Goal: Navigation & Orientation: Find specific page/section

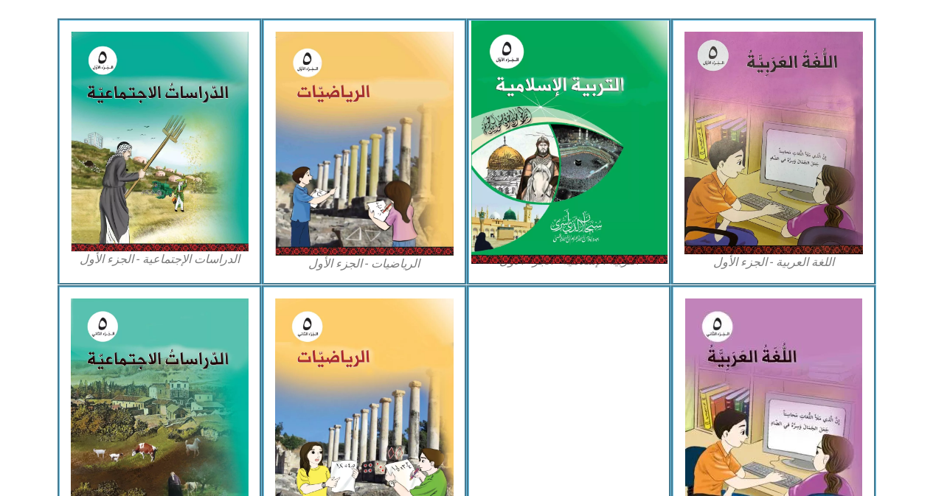
scroll to position [442, 0]
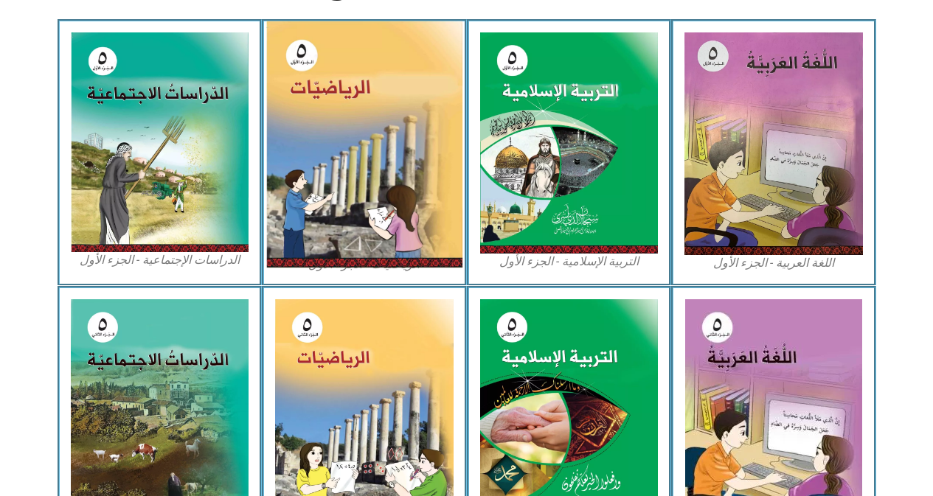
click at [372, 106] on img at bounding box center [364, 144] width 196 height 246
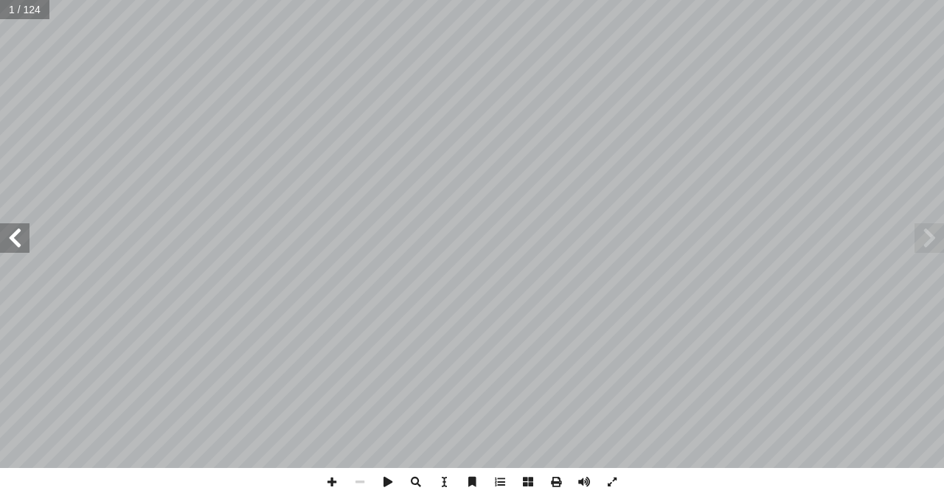
click at [15, 240] on span at bounding box center [14, 237] width 29 height 29
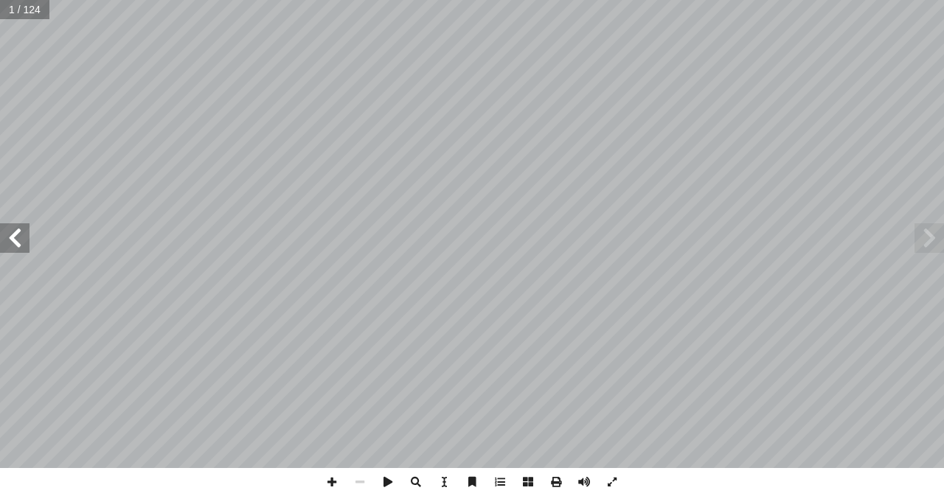
click at [15, 240] on span at bounding box center [14, 237] width 29 height 29
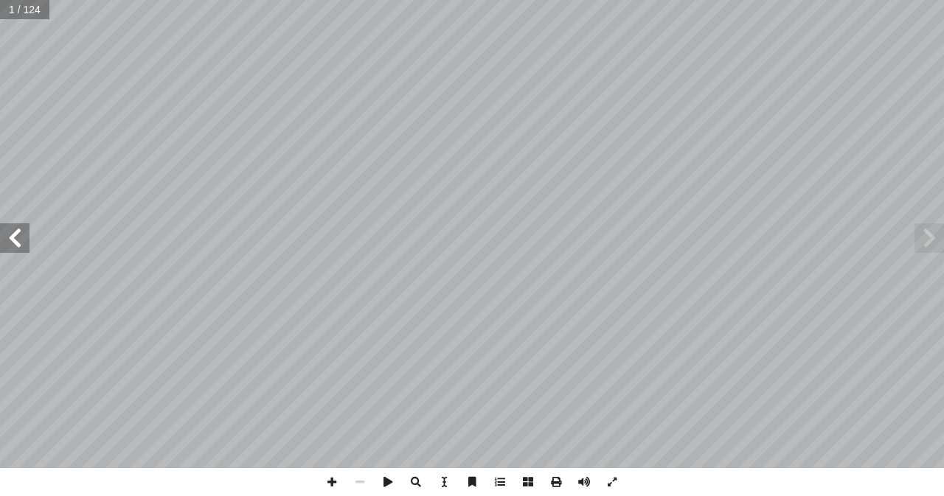
click at [15, 240] on span at bounding box center [14, 237] width 29 height 29
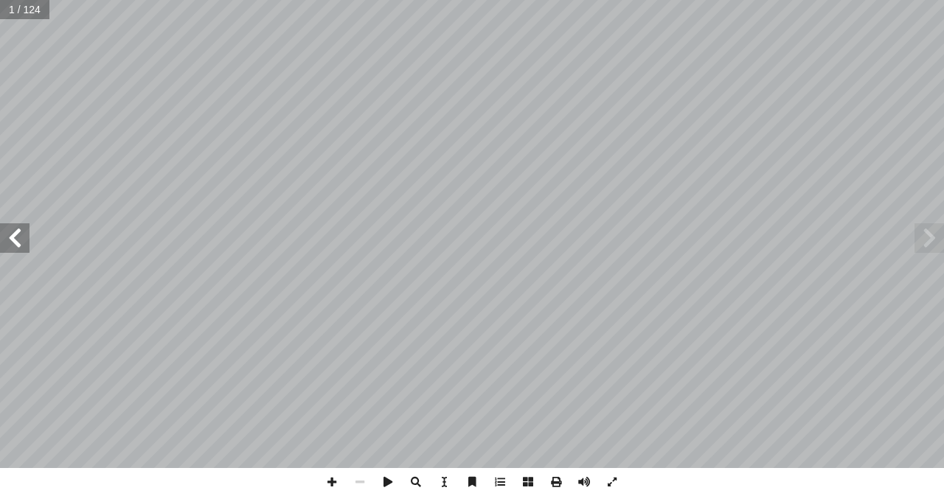
click at [15, 240] on span at bounding box center [14, 237] width 29 height 29
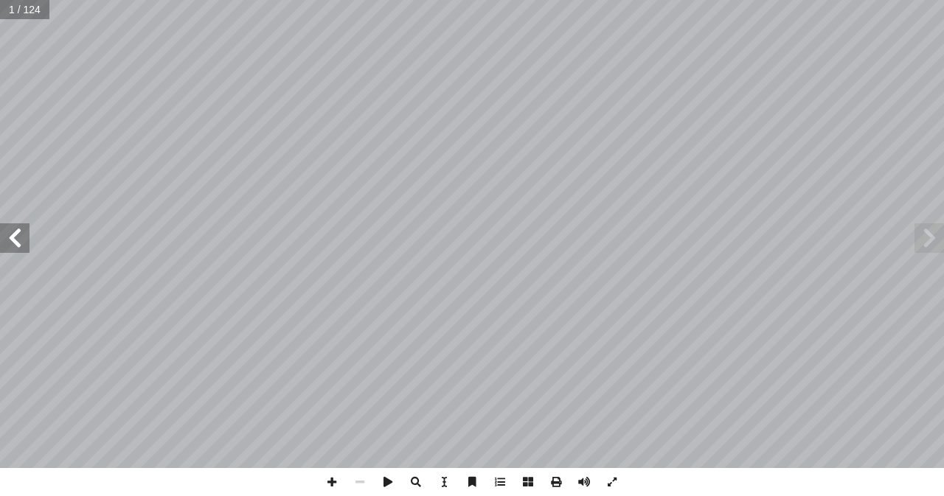
click at [15, 240] on span at bounding box center [14, 237] width 29 height 29
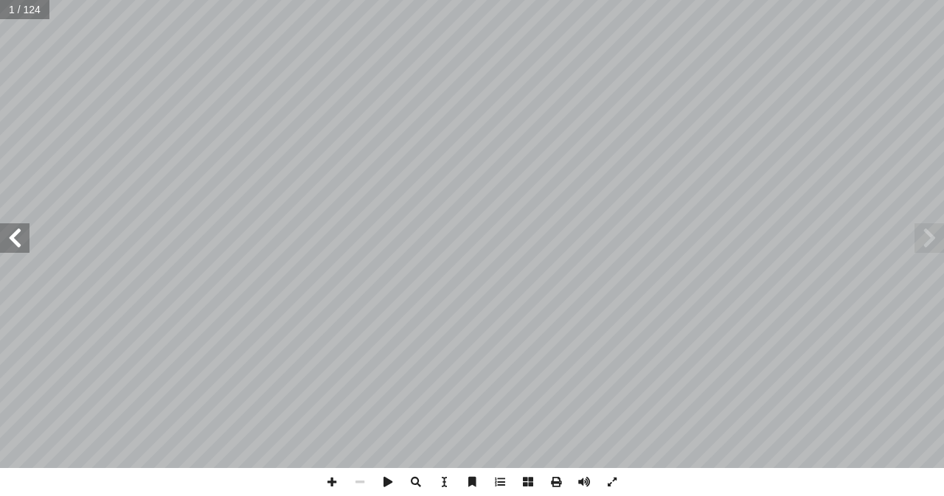
click at [15, 240] on span at bounding box center [14, 237] width 29 height 29
click at [928, 246] on span at bounding box center [928, 237] width 29 height 29
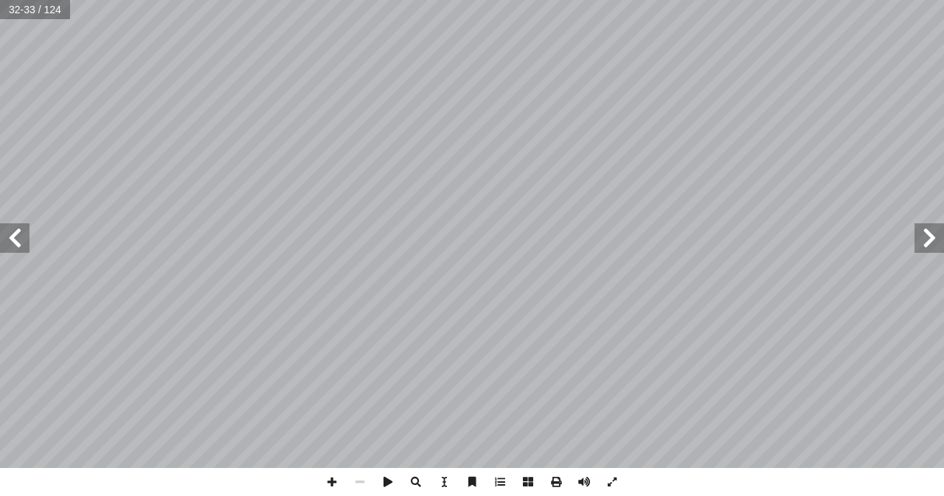
click at [928, 246] on span at bounding box center [928, 237] width 29 height 29
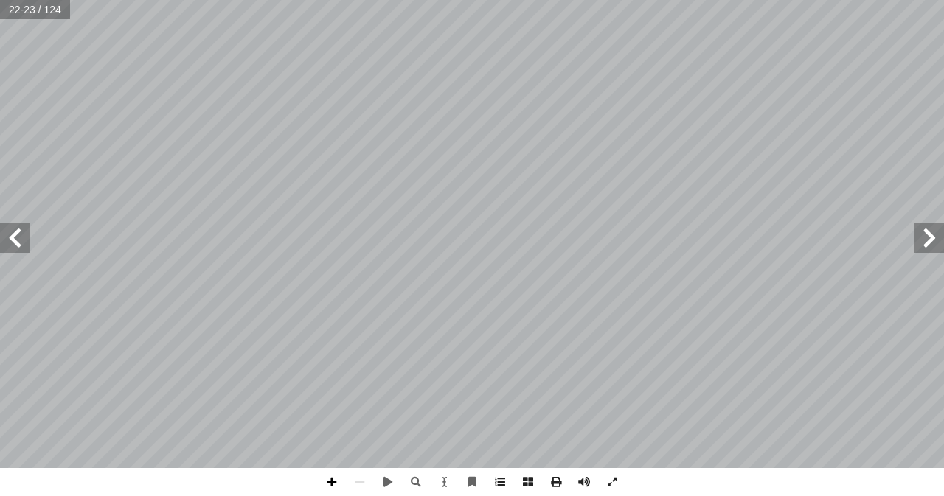
click at [333, 481] on span at bounding box center [332, 482] width 28 height 28
click at [330, 484] on span at bounding box center [332, 482] width 28 height 28
